Goal: Unclear: Browse casually

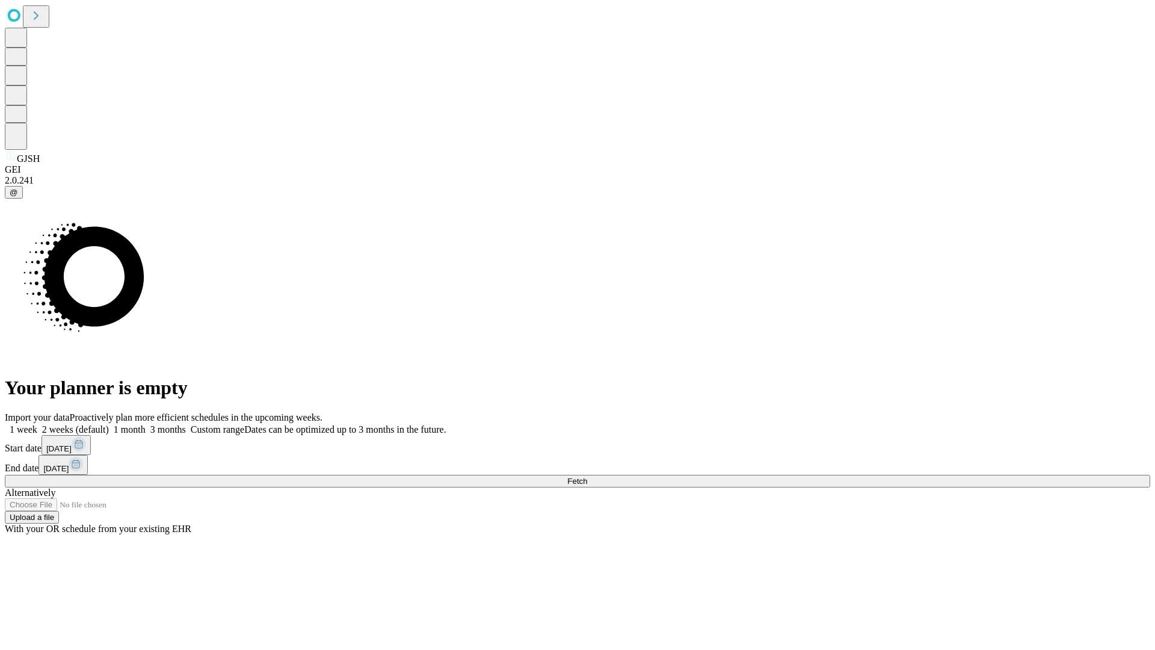
click at [587, 477] on span "Fetch" at bounding box center [577, 481] width 20 height 9
